Goal: Task Accomplishment & Management: Use online tool/utility

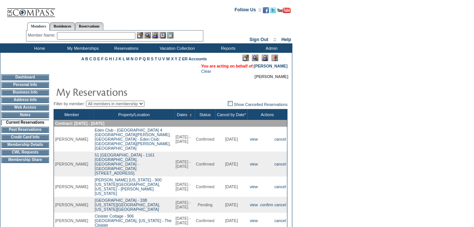
click at [114, 35] on input "text" at bounding box center [96, 36] width 78 height 8
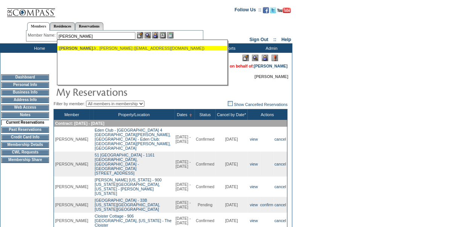
click at [112, 51] on ul "Hessert Jr., Tom (tomhessert@aol.com)" at bounding box center [142, 48] width 170 height 8
click at [130, 49] on div "Hessert Jr., Tom (tomhessert@aol.com)" at bounding box center [142, 48] width 166 height 5
type input "Hessert Jr., Tom (tomhessert@aol.com)"
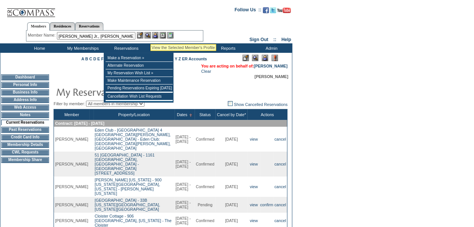
click at [150, 35] on img at bounding box center [147, 35] width 6 height 6
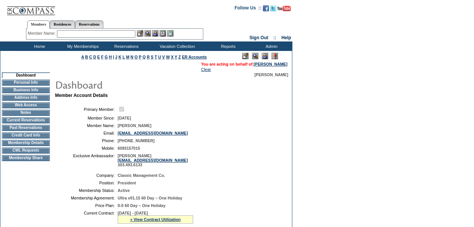
click at [265, 55] on img at bounding box center [265, 56] width 6 height 6
